Goal: Task Accomplishment & Management: Understand process/instructions

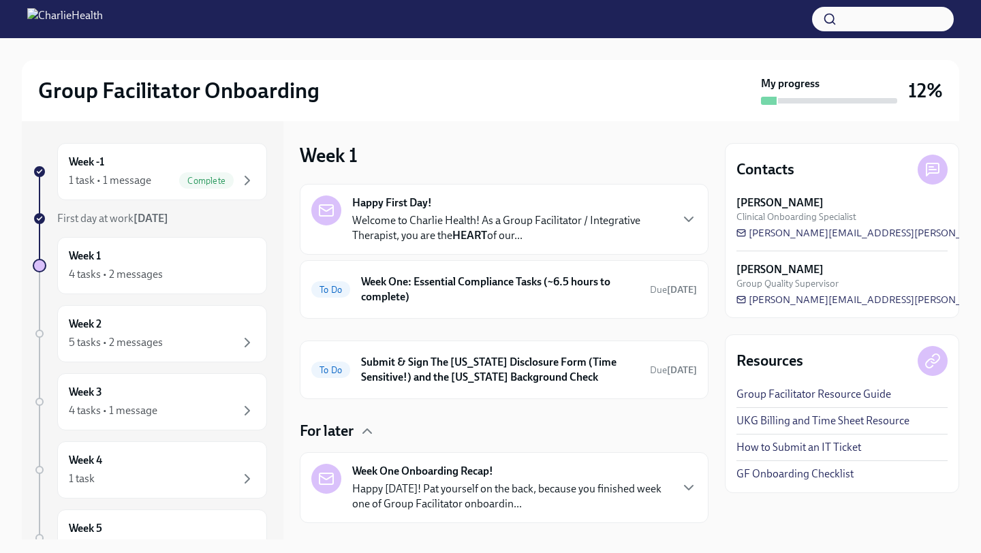
click at [399, 230] on p "Welcome to Charlie Health! As a Group Facilitator / Integrative Therapist, you …" at bounding box center [510, 228] width 317 height 30
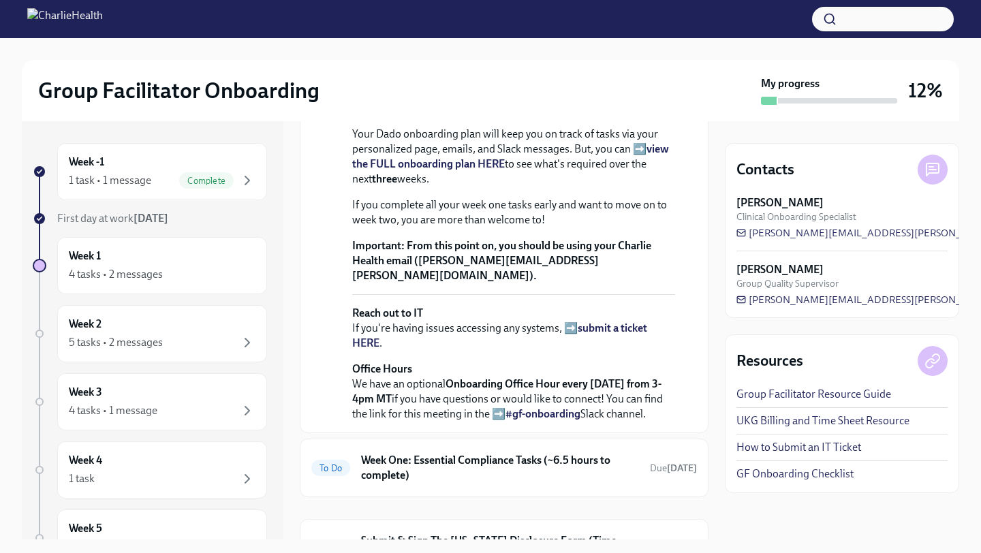
scroll to position [550, 0]
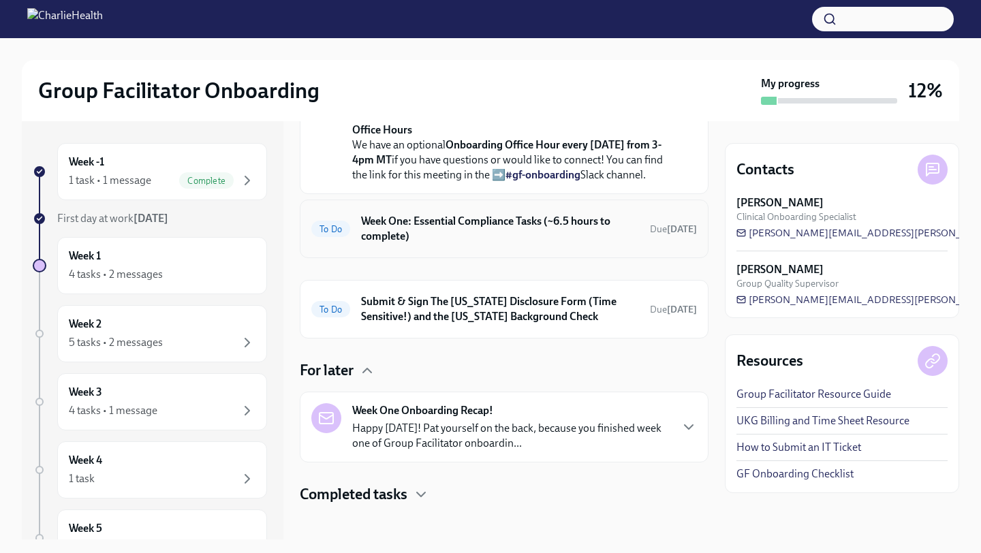
click at [429, 244] on h6 "Week One: Essential Compliance Tasks (~6.5 hours to complete)" at bounding box center [500, 229] width 278 height 30
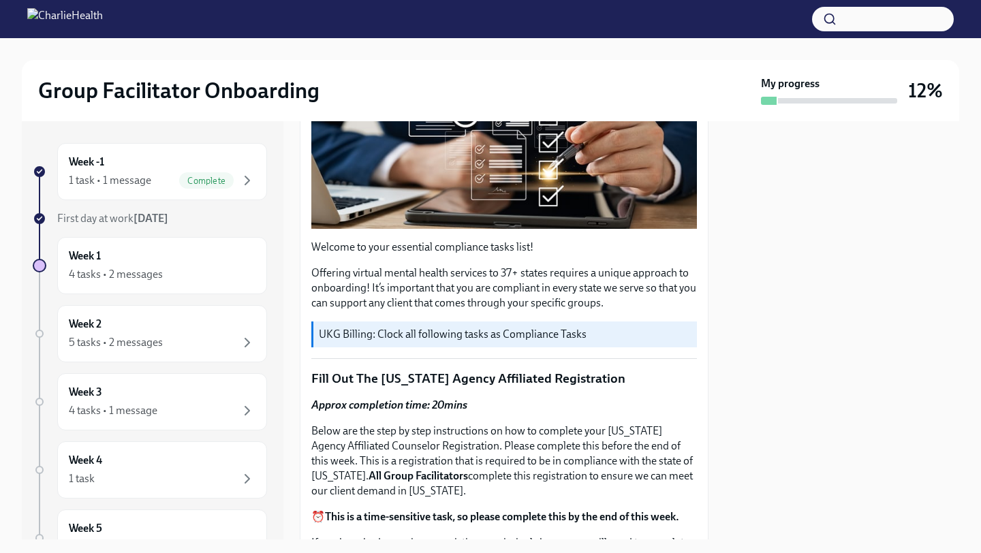
scroll to position [350, 0]
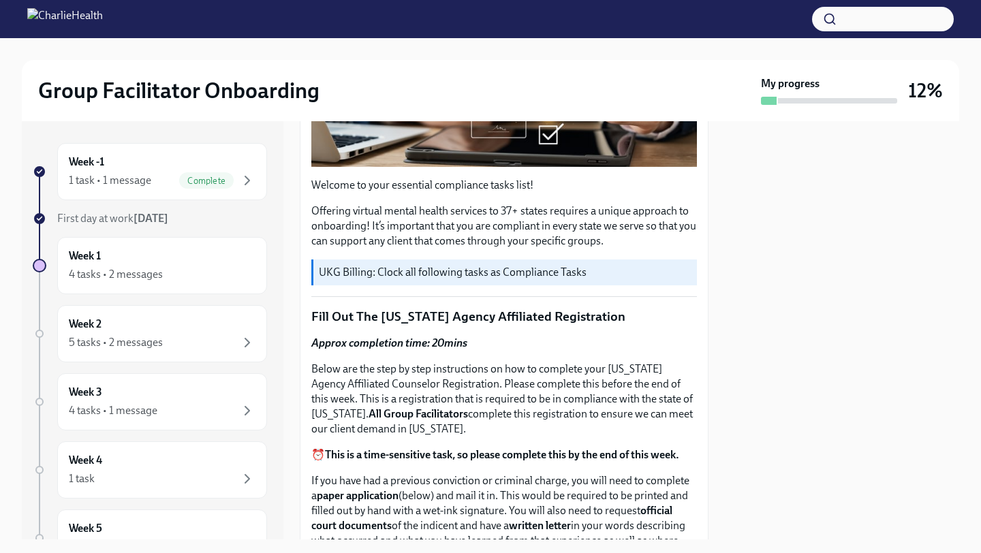
click at [426, 270] on p "UKG Billing: Clock all following tasks as Compliance Tasks" at bounding box center [505, 272] width 373 height 15
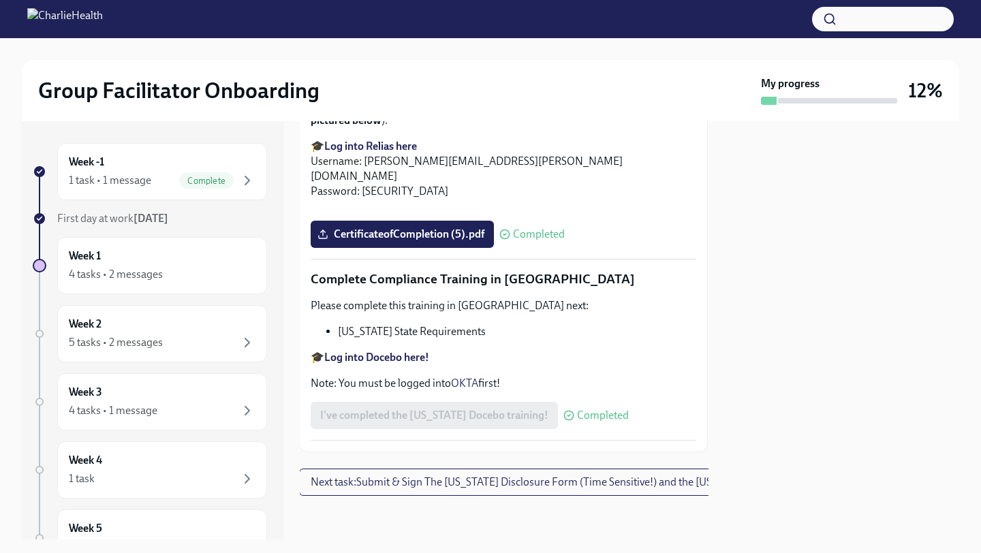
scroll to position [2702, 1]
click at [206, 257] on div "Week 1 4 tasks • 2 messages" at bounding box center [162, 266] width 187 height 34
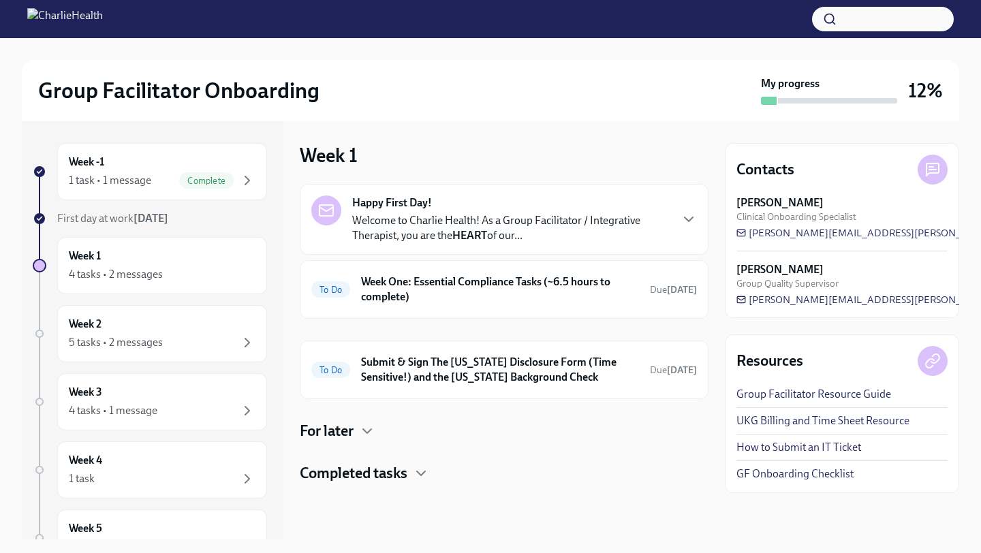
click at [415, 214] on p "Welcome to Charlie Health! As a Group Facilitator / Integrative Therapist, you …" at bounding box center [510, 228] width 317 height 30
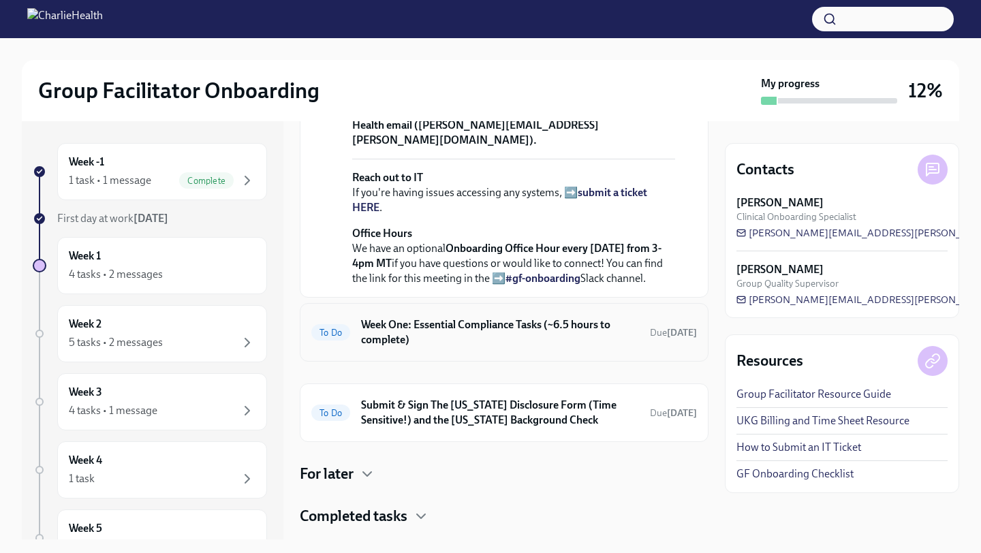
scroll to position [377, 0]
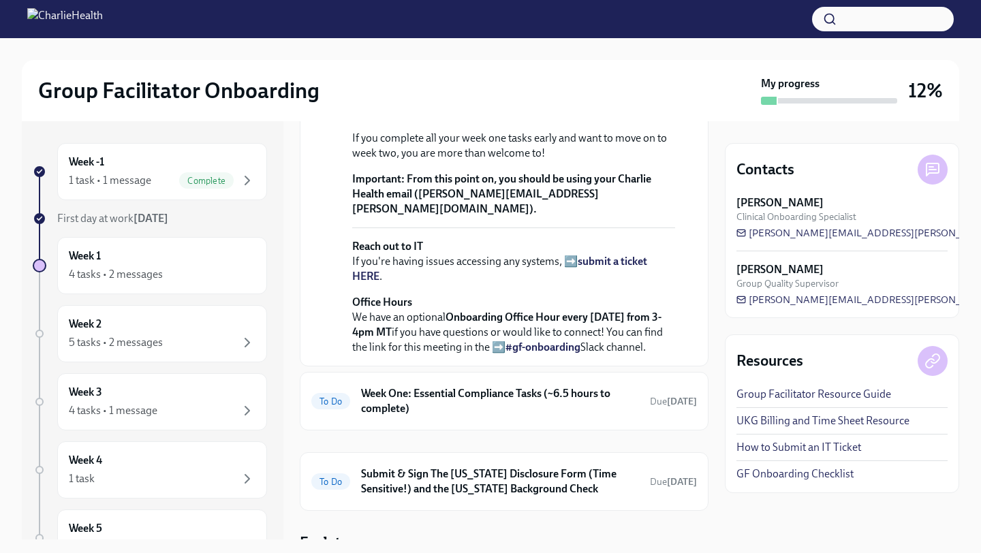
click at [448, 104] on strong "view the FULL onboarding plan HERE" at bounding box center [510, 90] width 317 height 28
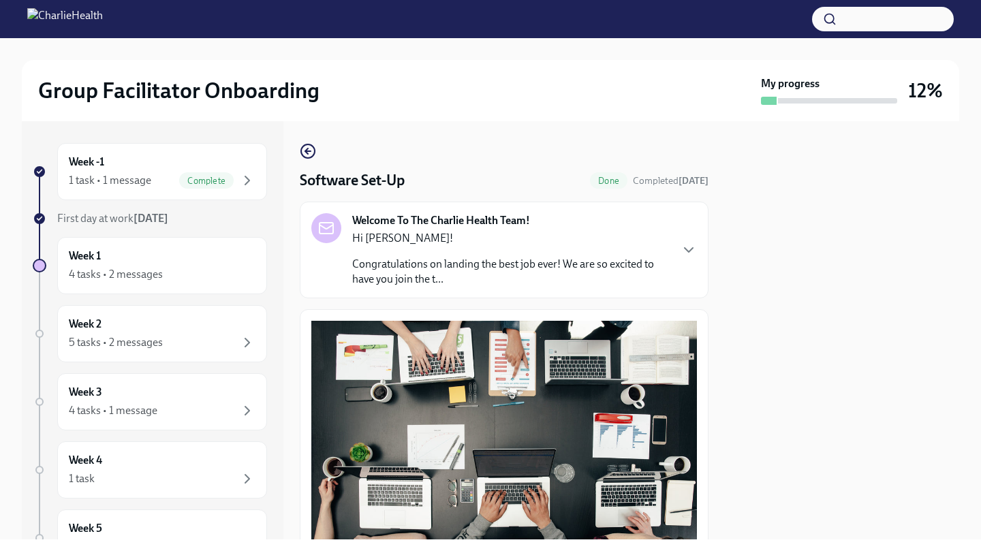
click at [103, 15] on img at bounding box center [65, 19] width 76 height 22
click at [163, 172] on div "Week -1 1 task • 1 message Complete" at bounding box center [162, 172] width 187 height 34
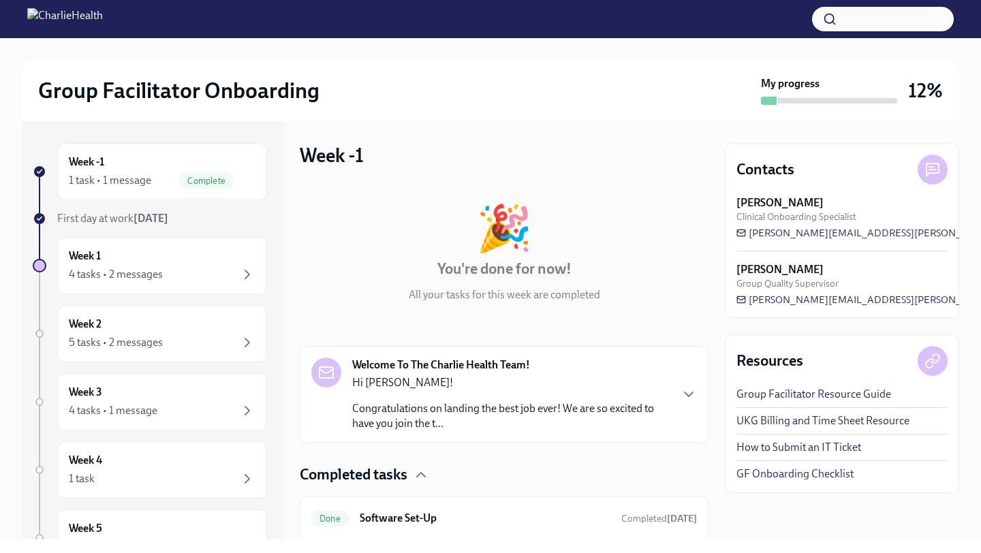
scroll to position [45, 0]
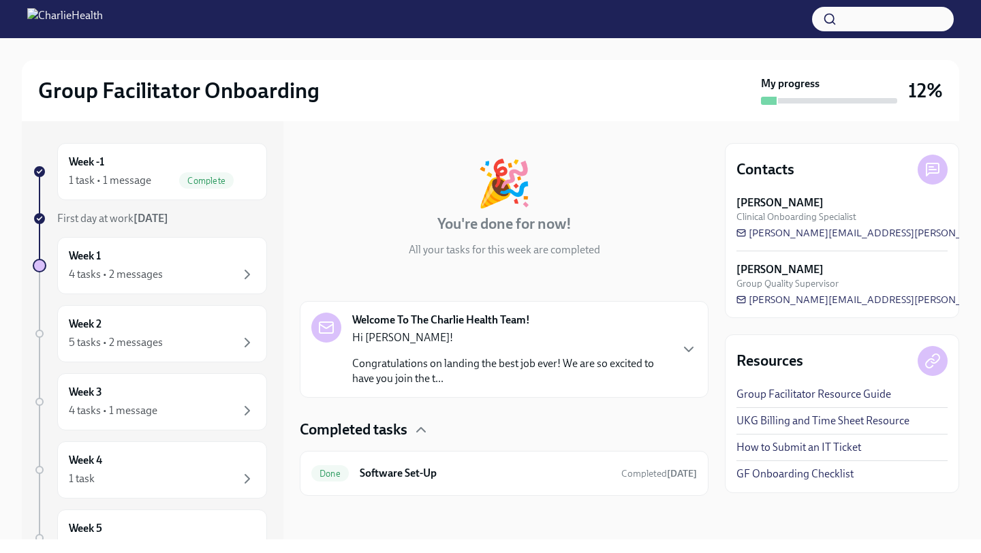
click at [412, 428] on div "Completed tasks" at bounding box center [504, 430] width 409 height 20
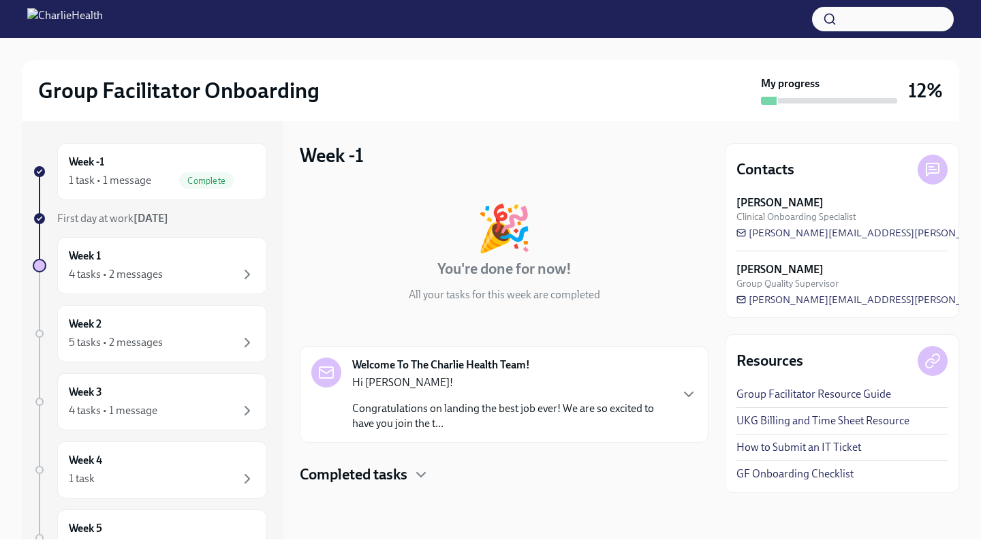
scroll to position [0, 0]
click at [420, 454] on div "🎉 You're done for now! All your tasks for this week are completed Welcome To Th…" at bounding box center [504, 334] width 409 height 301
click at [416, 459] on div "🎉 You're done for now! All your tasks for this week are completed Welcome To Th…" at bounding box center [504, 334] width 409 height 301
click at [415, 463] on div "🎉 You're done for now! All your tasks for this week are completed Welcome To Th…" at bounding box center [504, 334] width 409 height 301
click at [414, 475] on icon "button" at bounding box center [421, 475] width 16 height 16
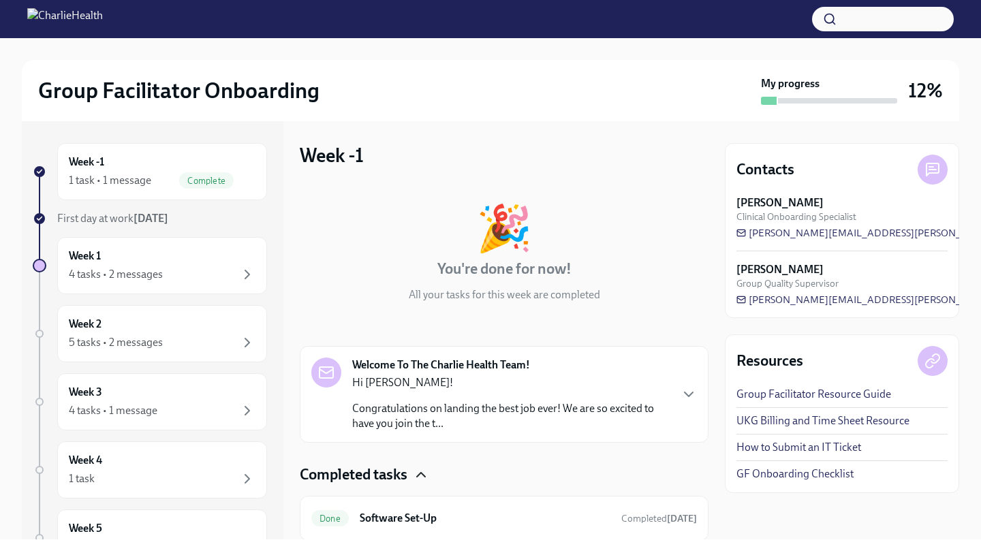
scroll to position [45, 0]
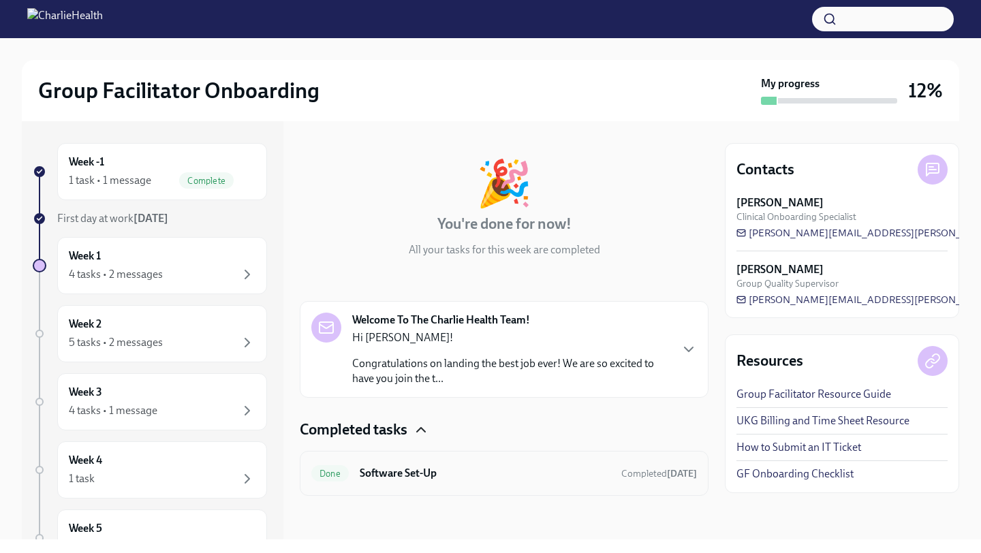
click at [413, 473] on h6 "Software Set-Up" at bounding box center [485, 473] width 251 height 15
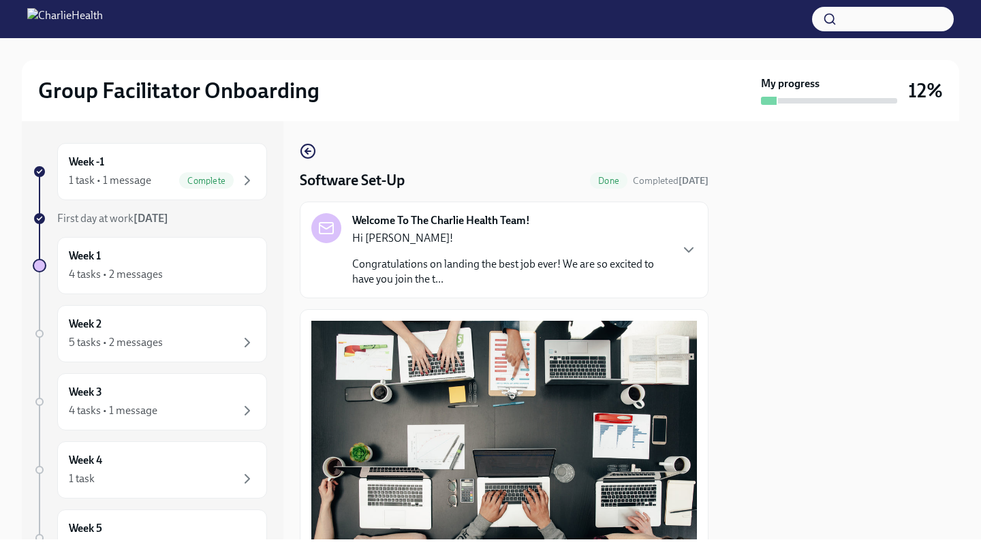
scroll to position [369, 0]
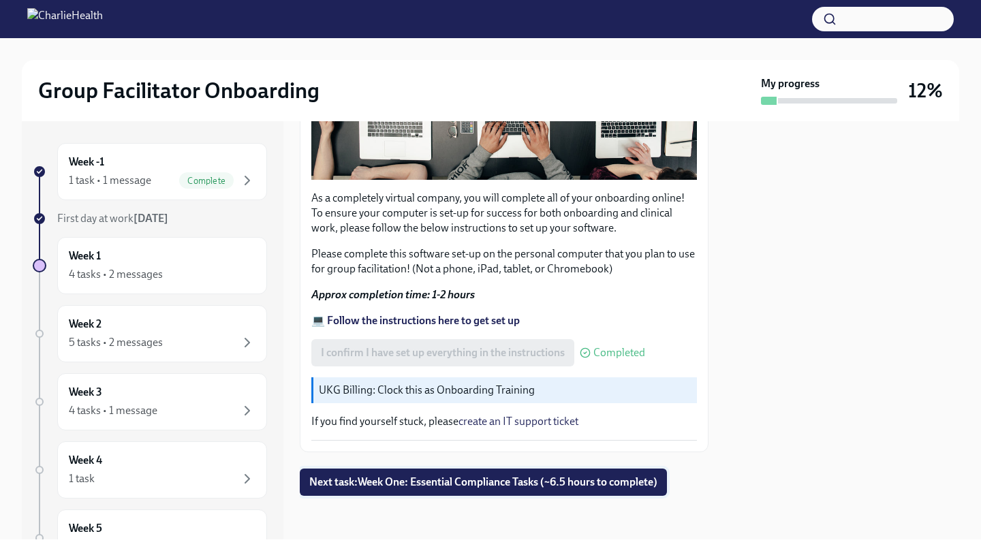
click at [369, 490] on button "Next task : Week One: Essential Compliance Tasks (~6.5 hours to complete)" at bounding box center [483, 482] width 367 height 27
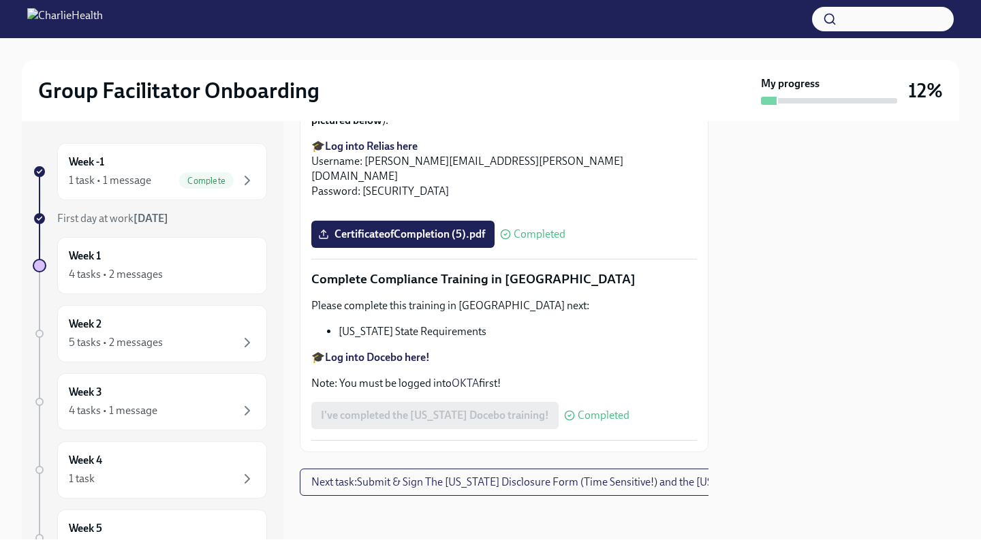
scroll to position [2960, 0]
click at [392, 357] on strong "Log into Docebo here!" at bounding box center [377, 357] width 105 height 13
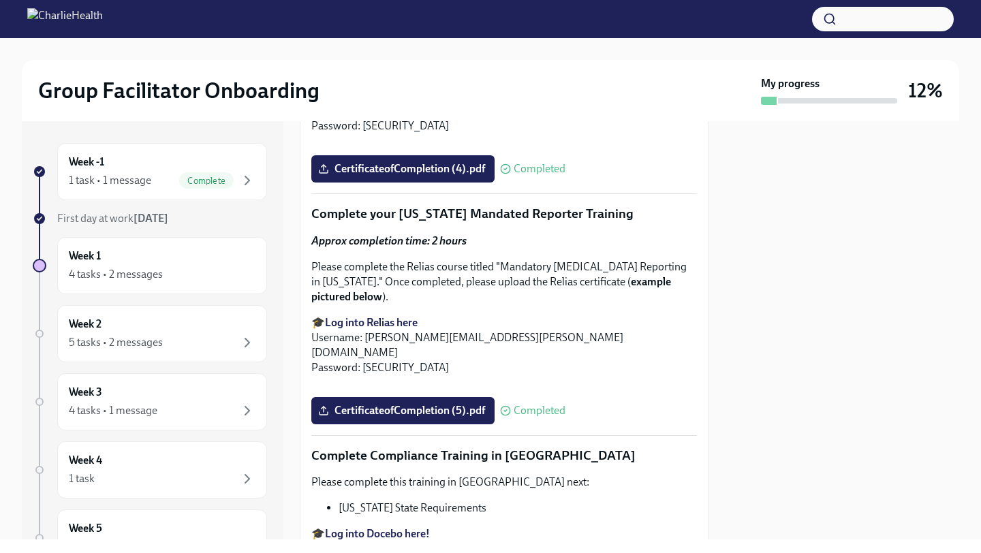
scroll to position [2233, 0]
